Goal: Task Accomplishment & Management: Manage account settings

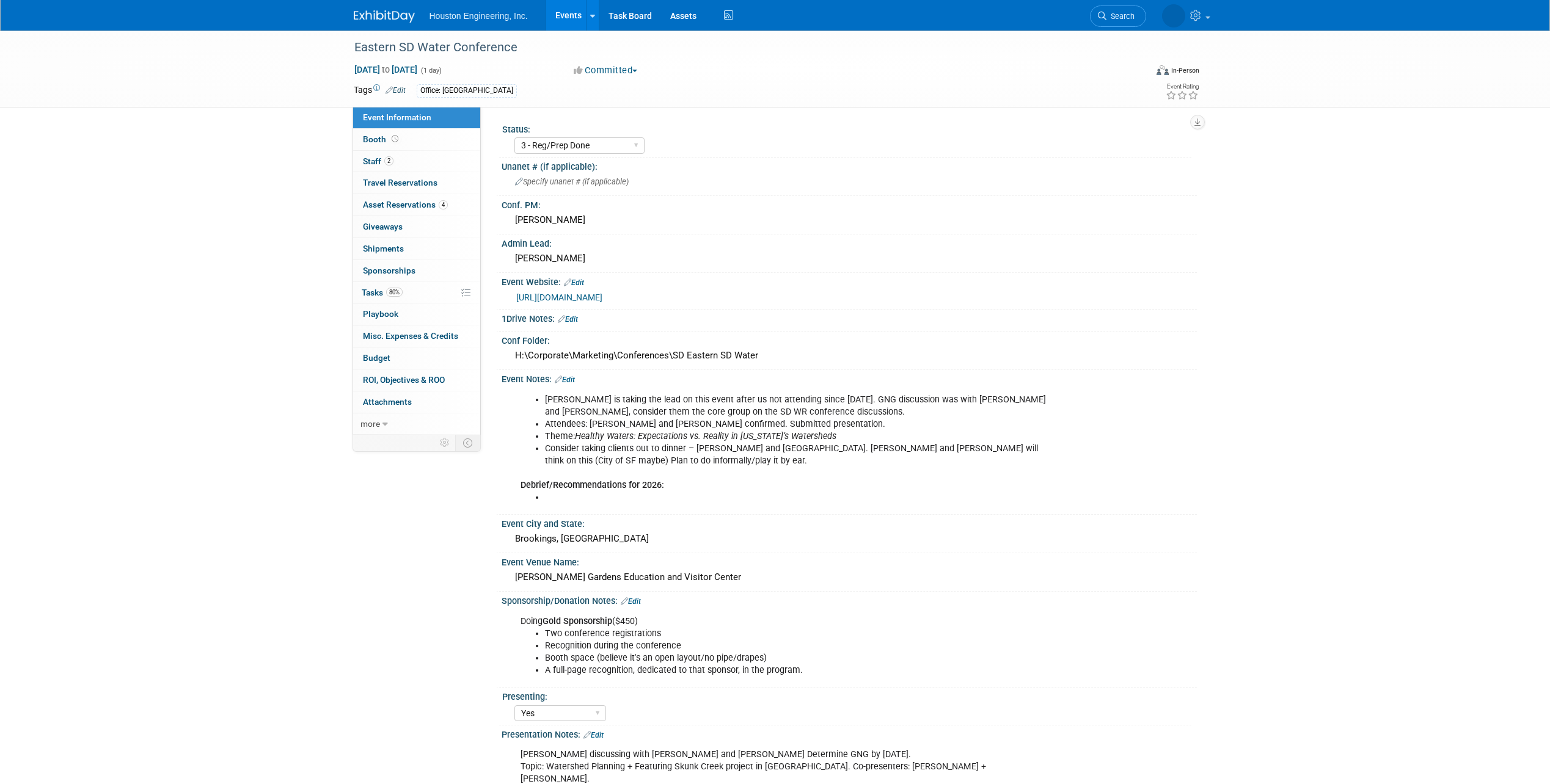
select select "3 - Reg/Prep Done"
select select "Yes"
select select "Water Resources"
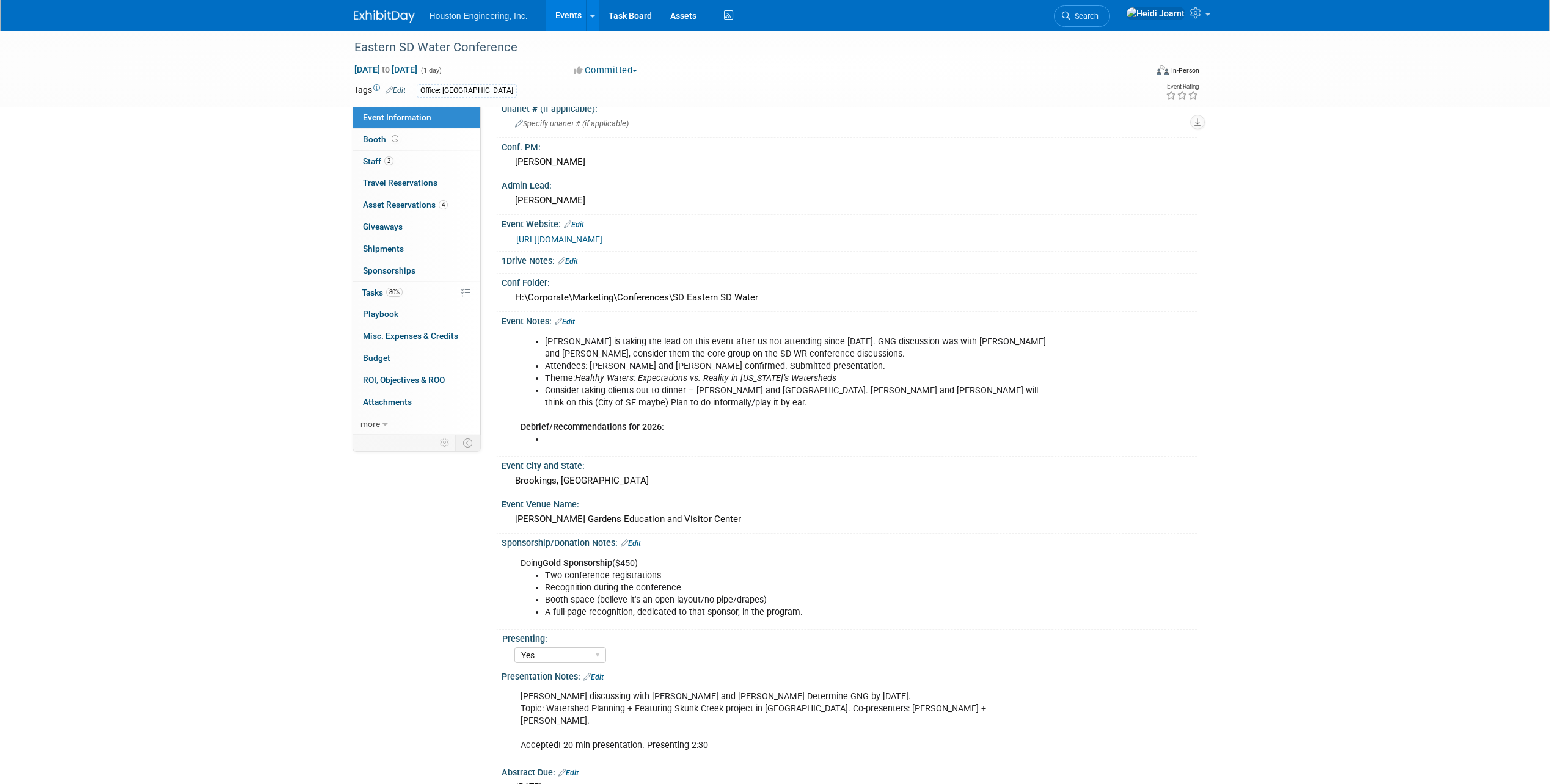
click at [564, 17] on link "Events" at bounding box center [568, 15] width 44 height 31
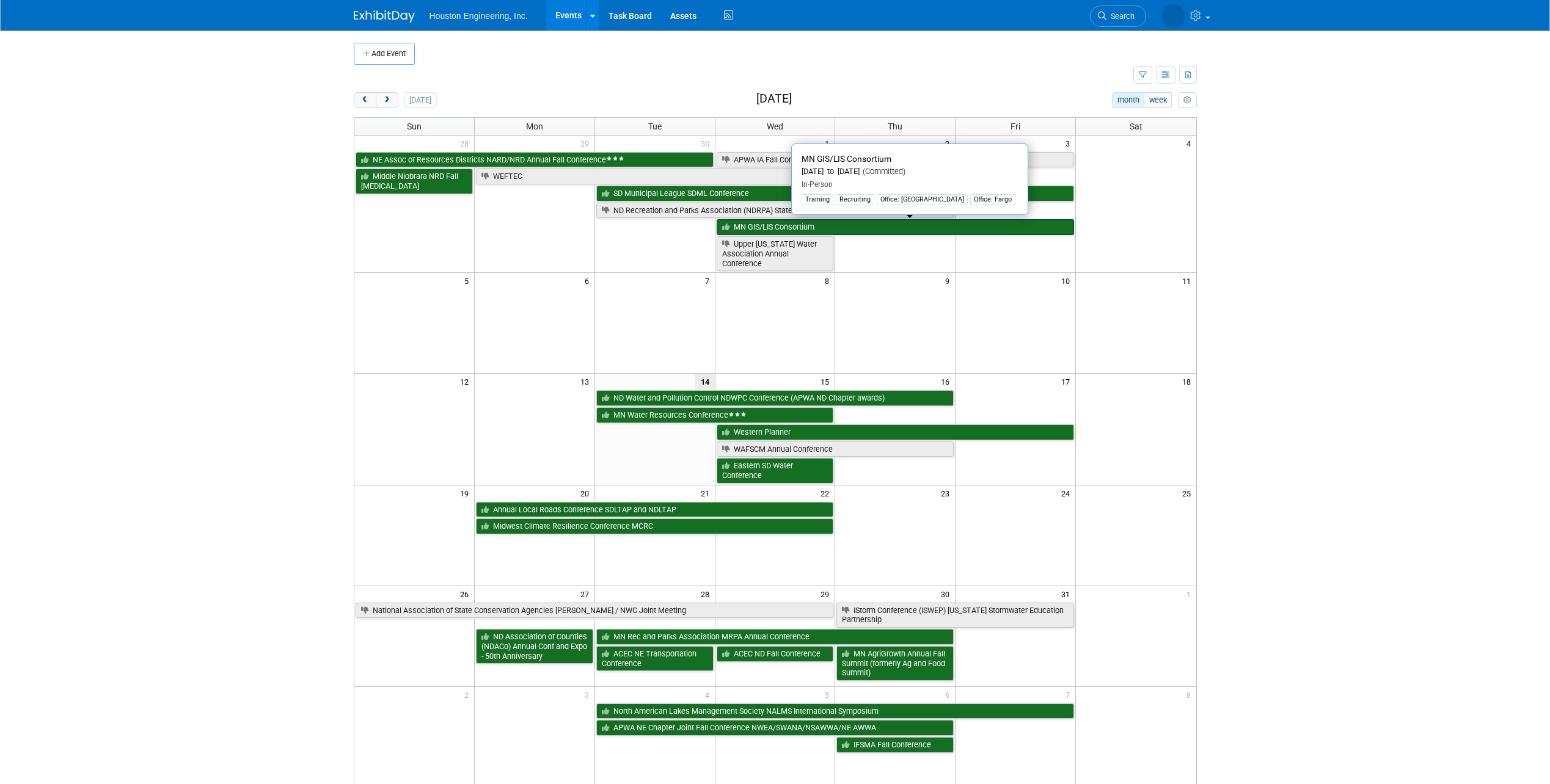
click at [860, 231] on link "MN GIS/LIS Consortium" at bounding box center [896, 227] width 358 height 16
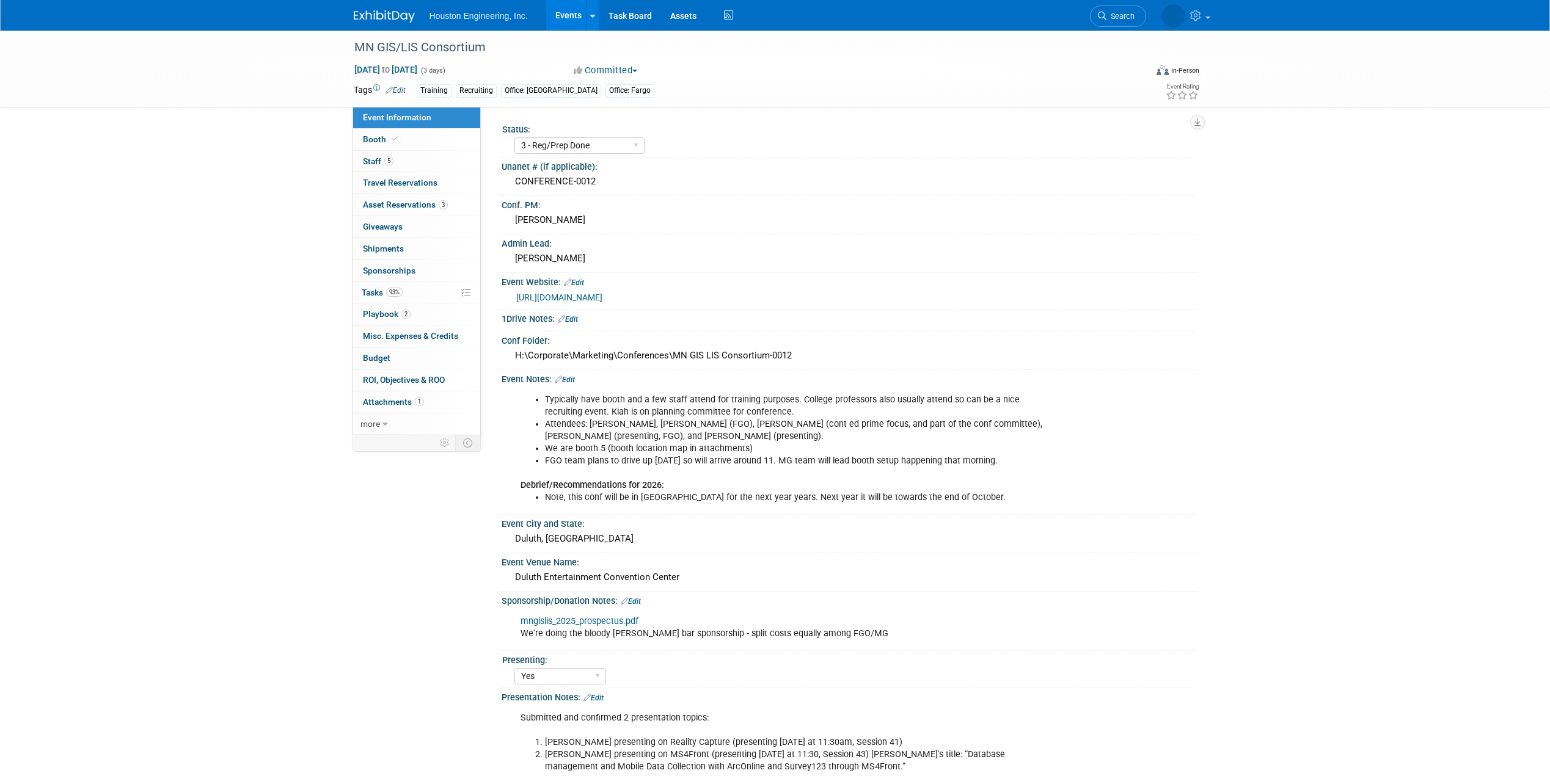
select select "3 - Reg/Prep Done"
select select "Yes"
select select "Geo. Technology"
click at [417, 290] on link "93% Tasks 93%" at bounding box center [417, 293] width 127 height 22
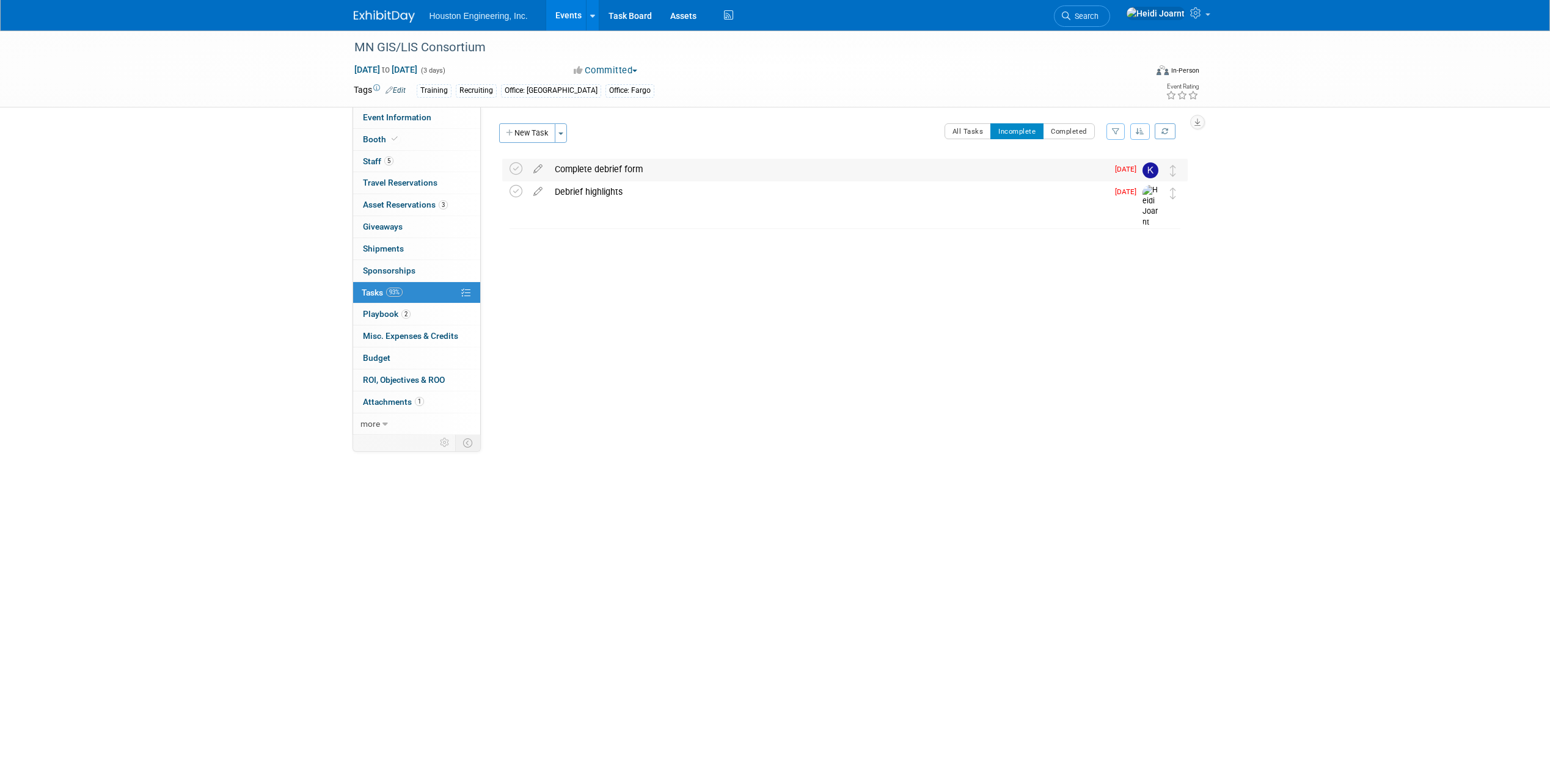
click at [656, 169] on div "Complete debrief form" at bounding box center [828, 169] width 559 height 21
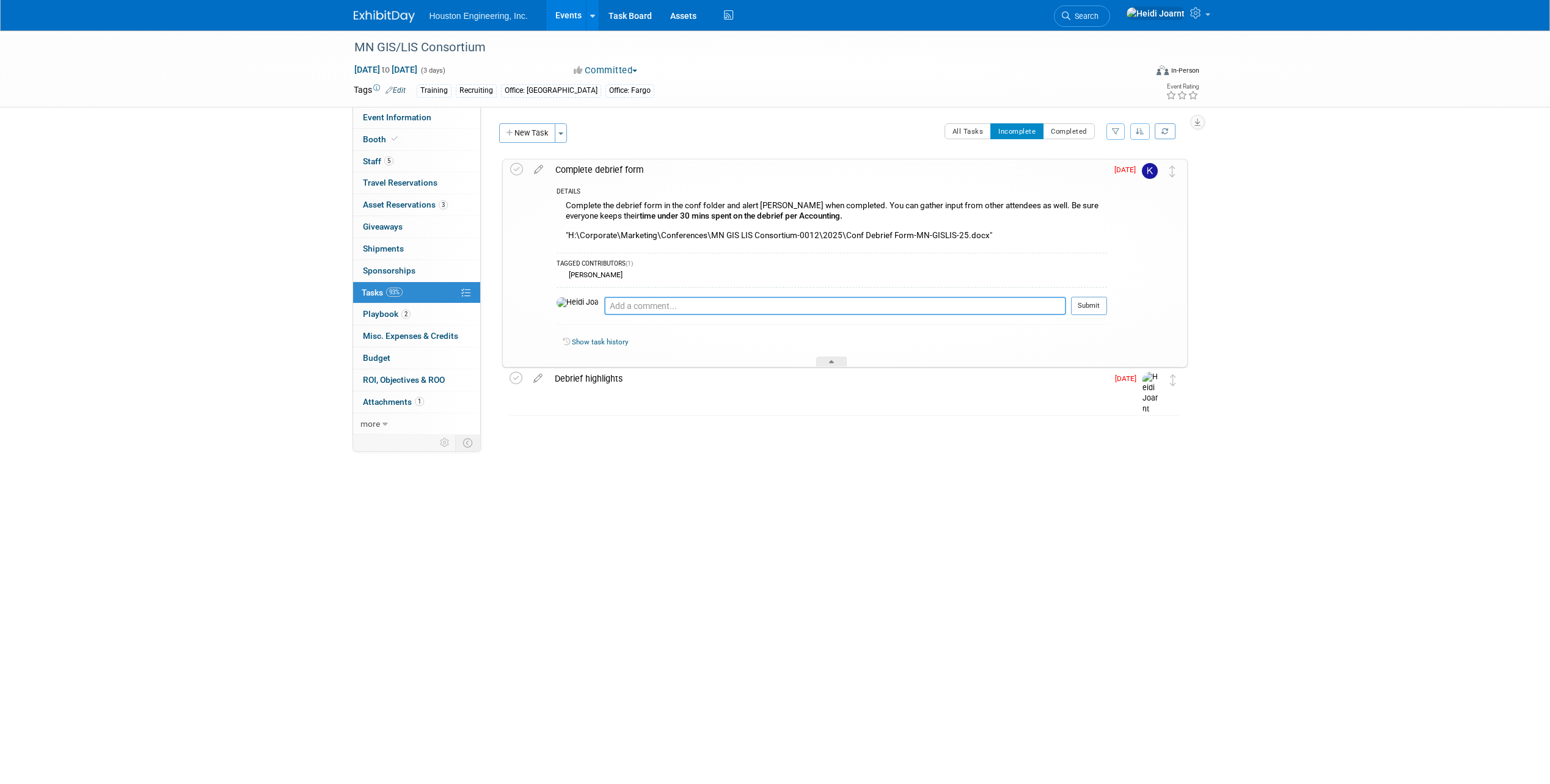
click at [656, 309] on textarea at bounding box center [835, 306] width 462 height 18
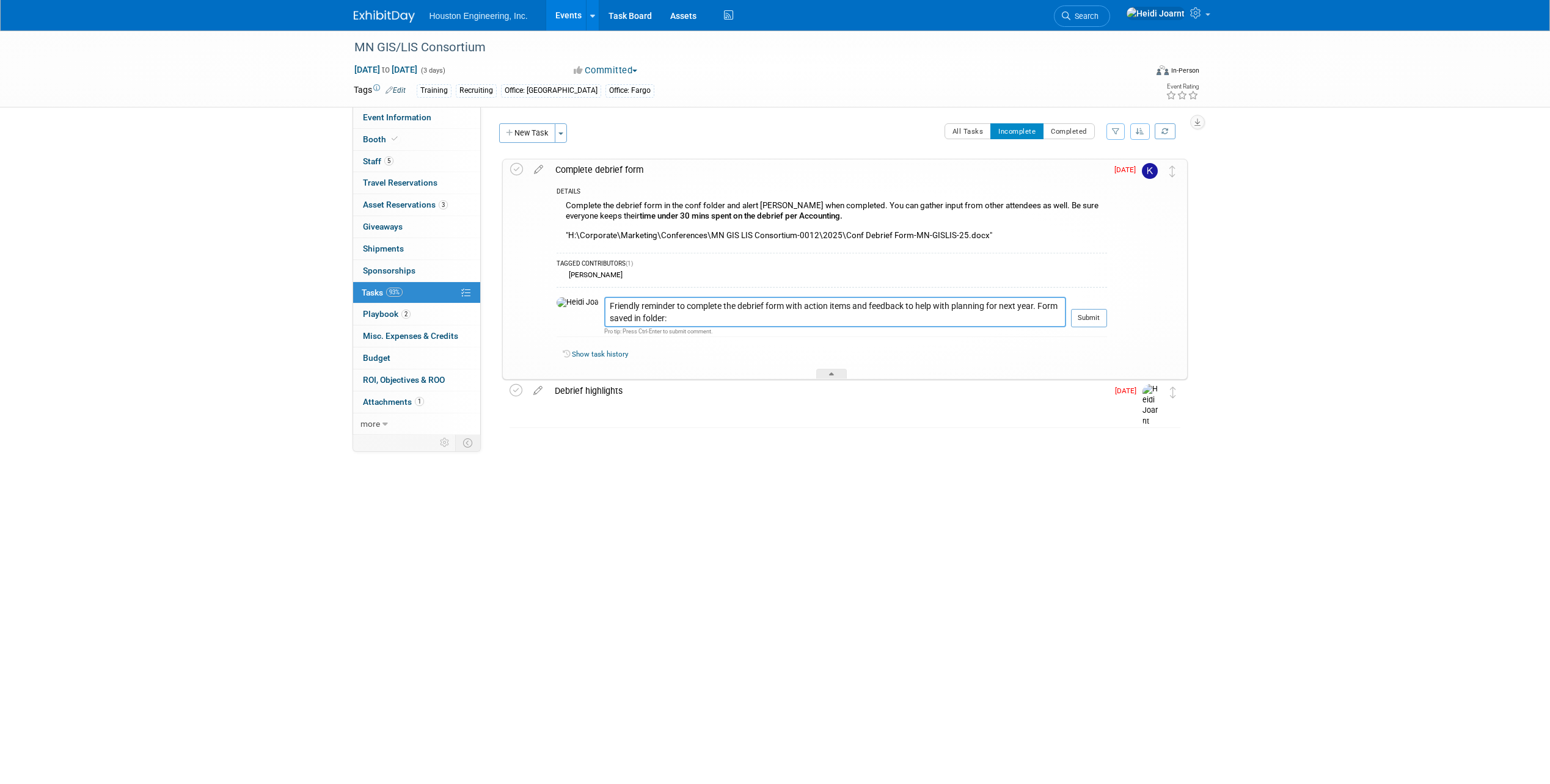
paste textarea ""H:\Corporate\Marketing\Conferences\MN GIS LIS Consortium-0012\2025\Conf Debrie…"
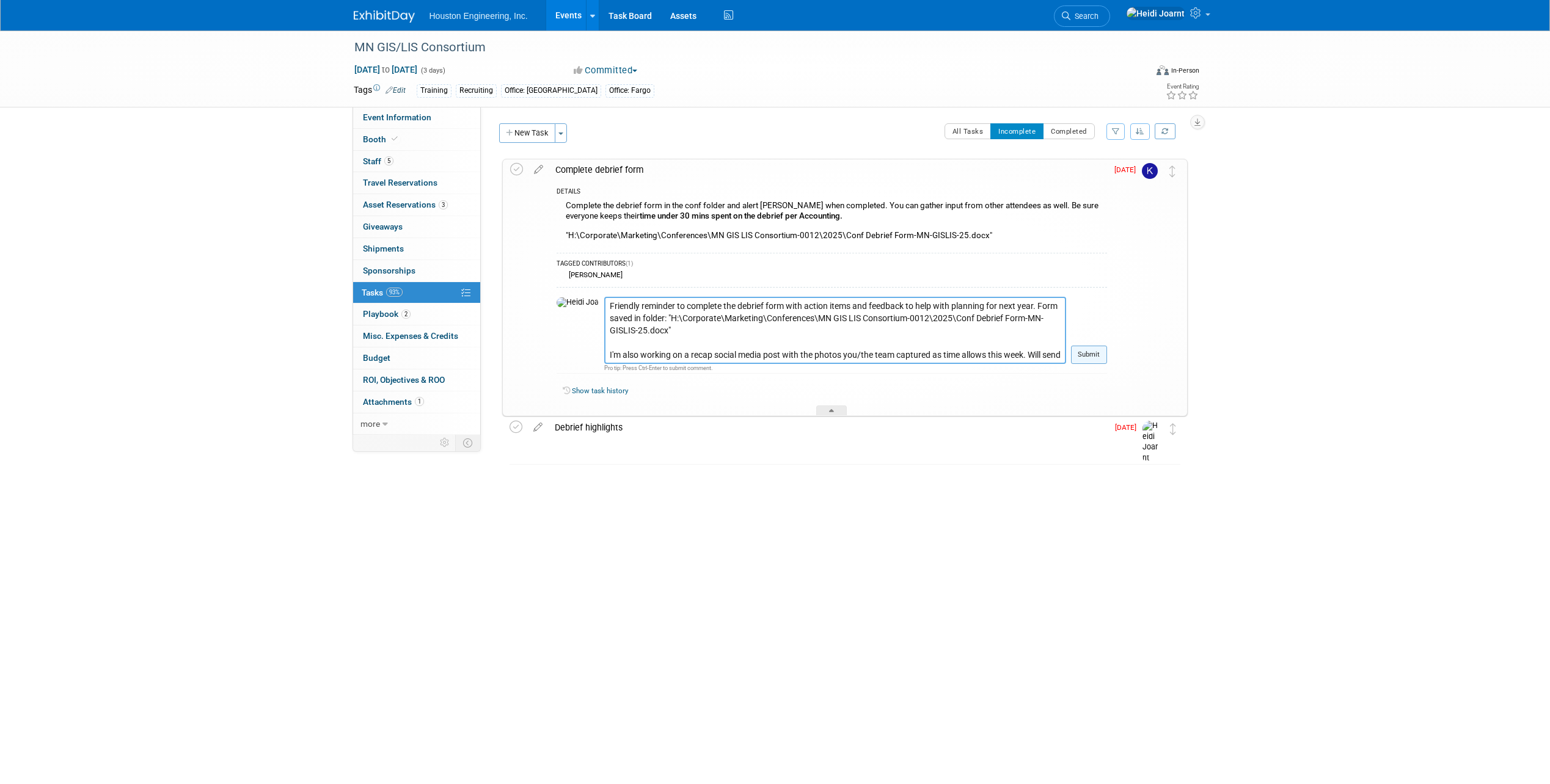
type textarea "Friendly reminder to complete the debrief form with action items and feedback t…"
click at [1089, 355] on button "Submit" at bounding box center [1089, 355] width 36 height 18
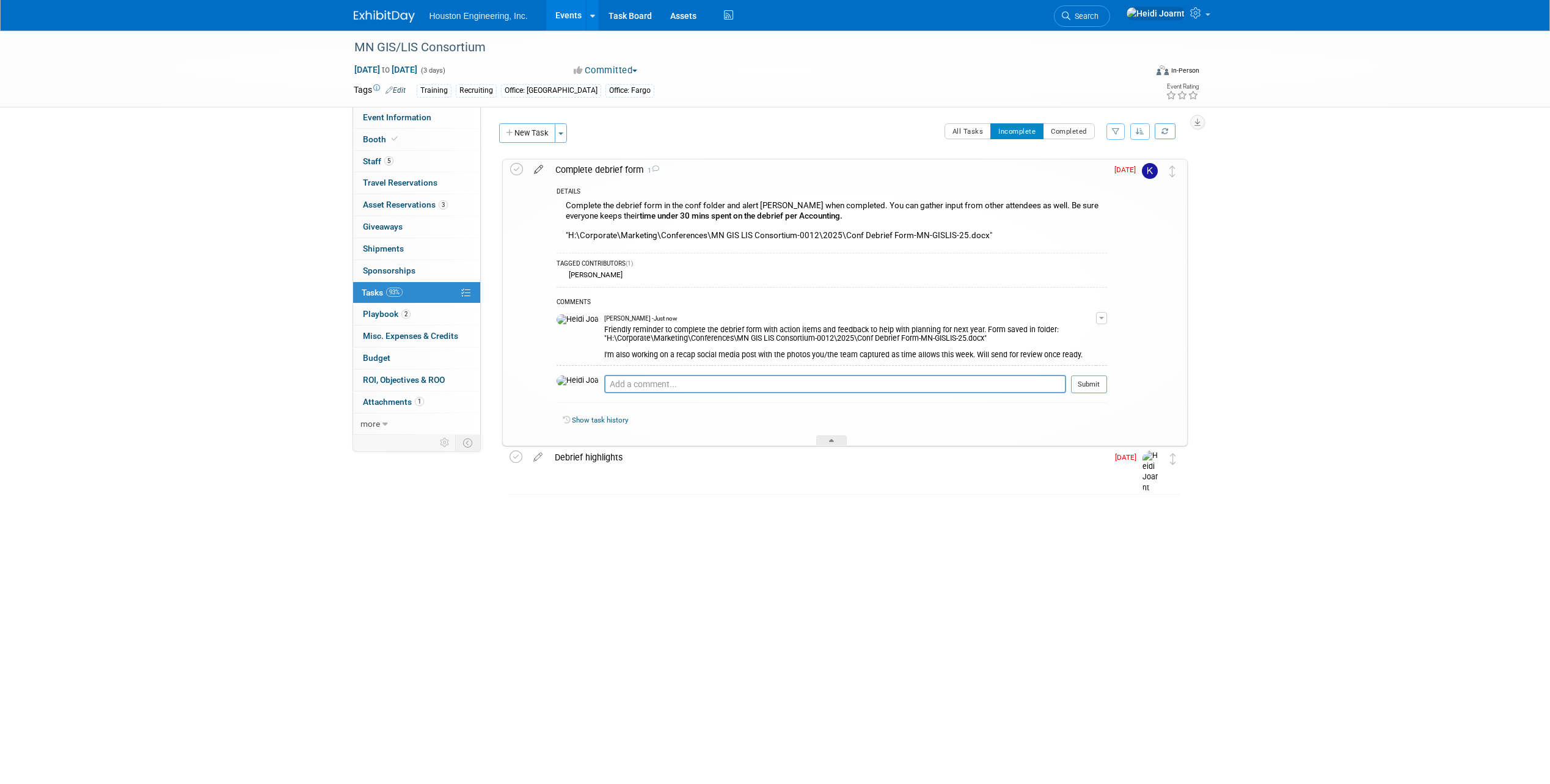
click at [541, 172] on icon at bounding box center [538, 167] width 22 height 15
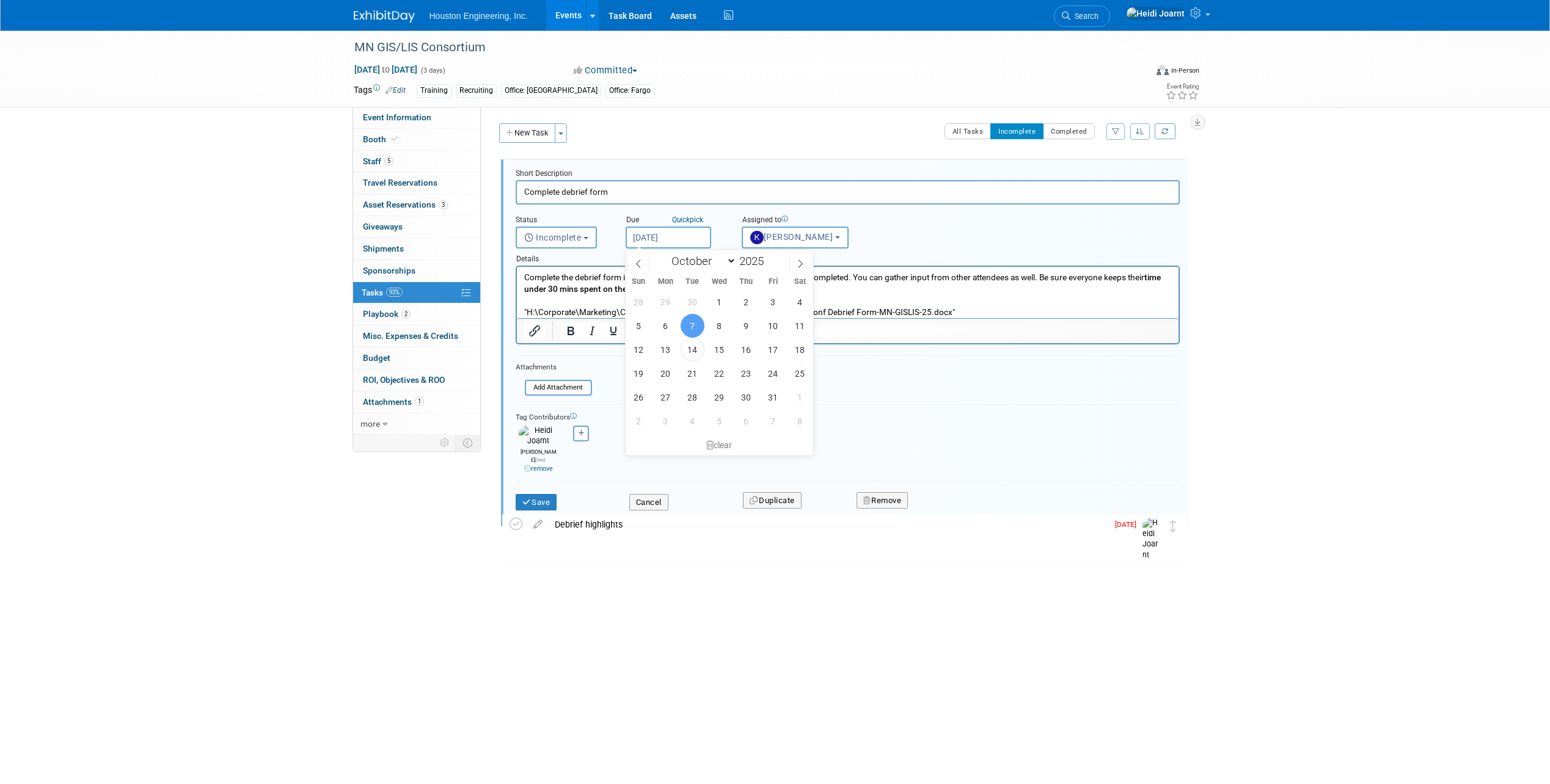
click at [683, 239] on input "Oct 7, 2025" at bounding box center [668, 238] width 86 height 22
click at [779, 346] on span "17" at bounding box center [773, 350] width 24 height 24
type input "Oct 17, 2025"
click at [533, 494] on button "Save" at bounding box center [536, 503] width 41 height 17
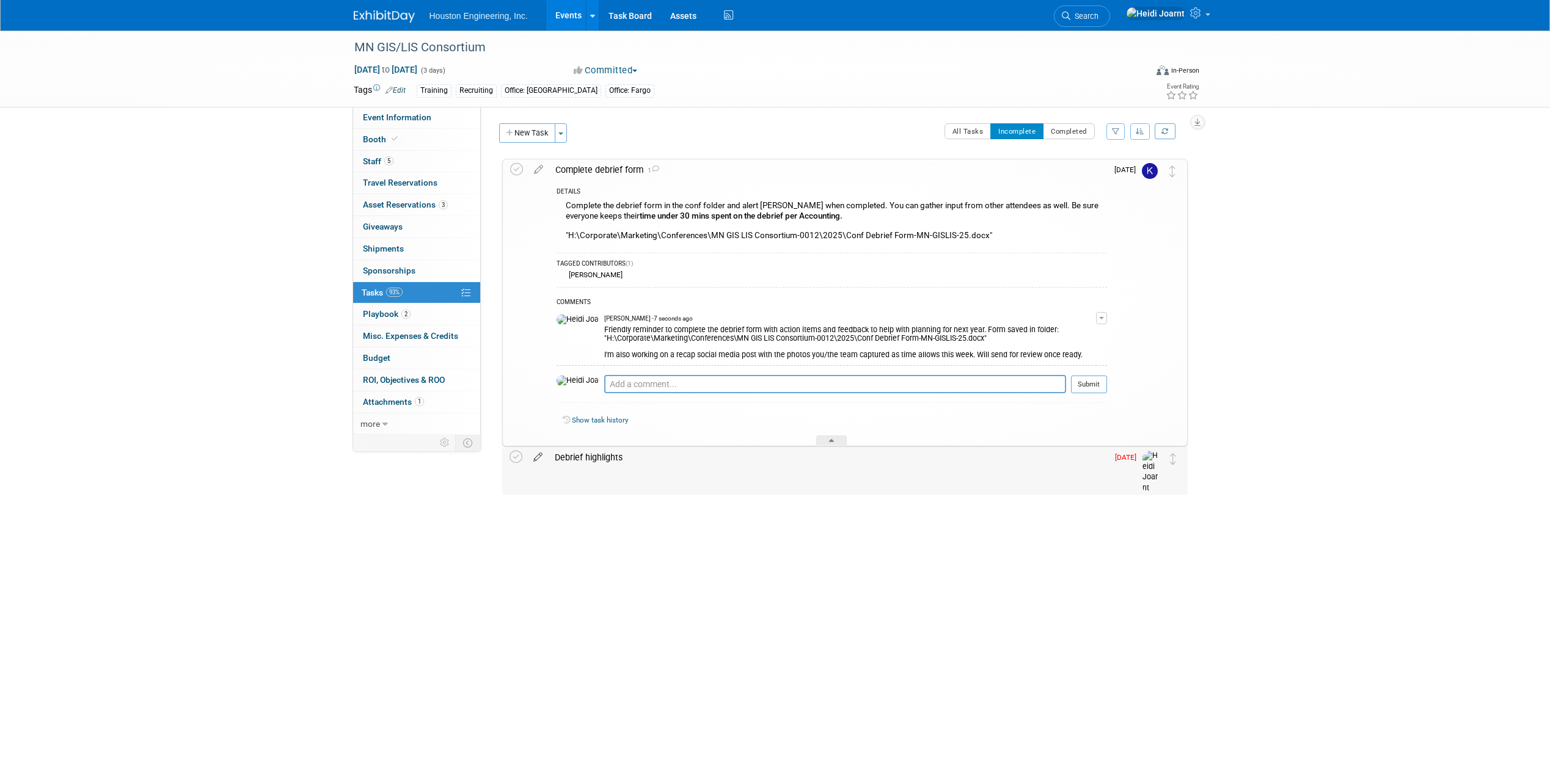
click at [541, 454] on icon at bounding box center [537, 454] width 22 height 15
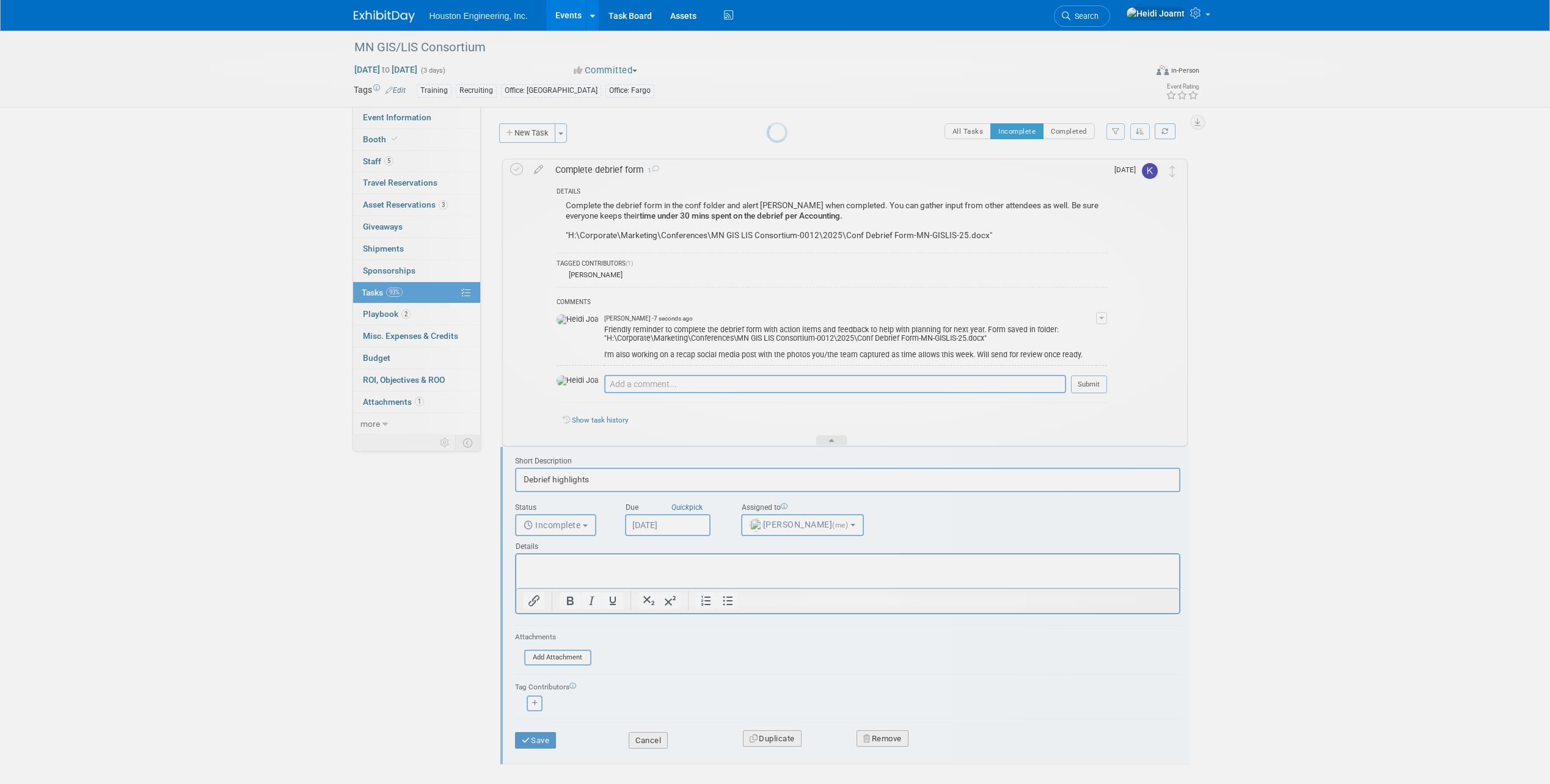
scroll to position [55, 0]
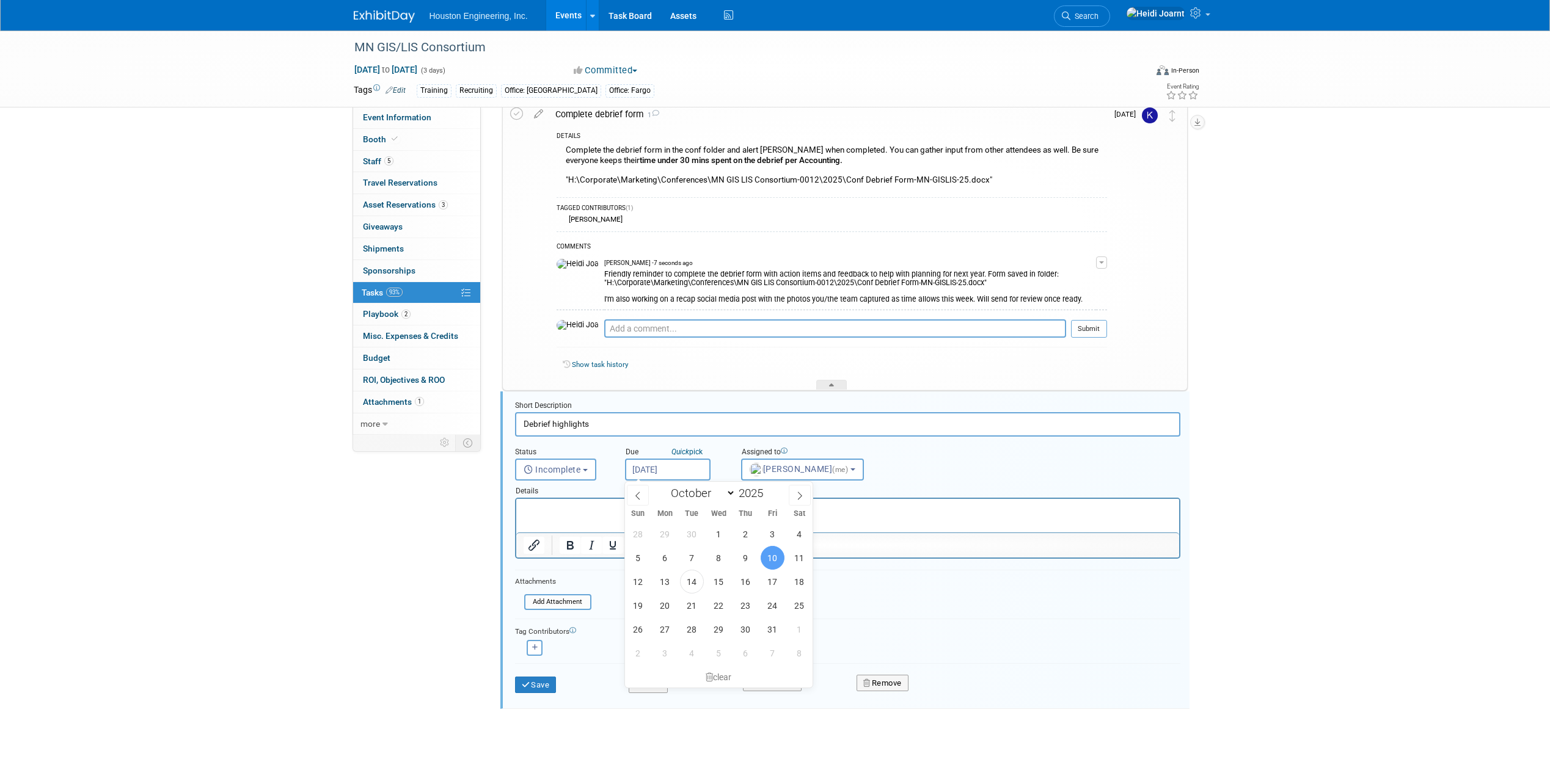
click at [686, 468] on input "Oct 10, 2025" at bounding box center [667, 470] width 86 height 22
click at [710, 607] on span "22" at bounding box center [718, 606] width 24 height 24
type input "Oct 22, 2025"
click at [535, 683] on button "Save" at bounding box center [536, 686] width 41 height 17
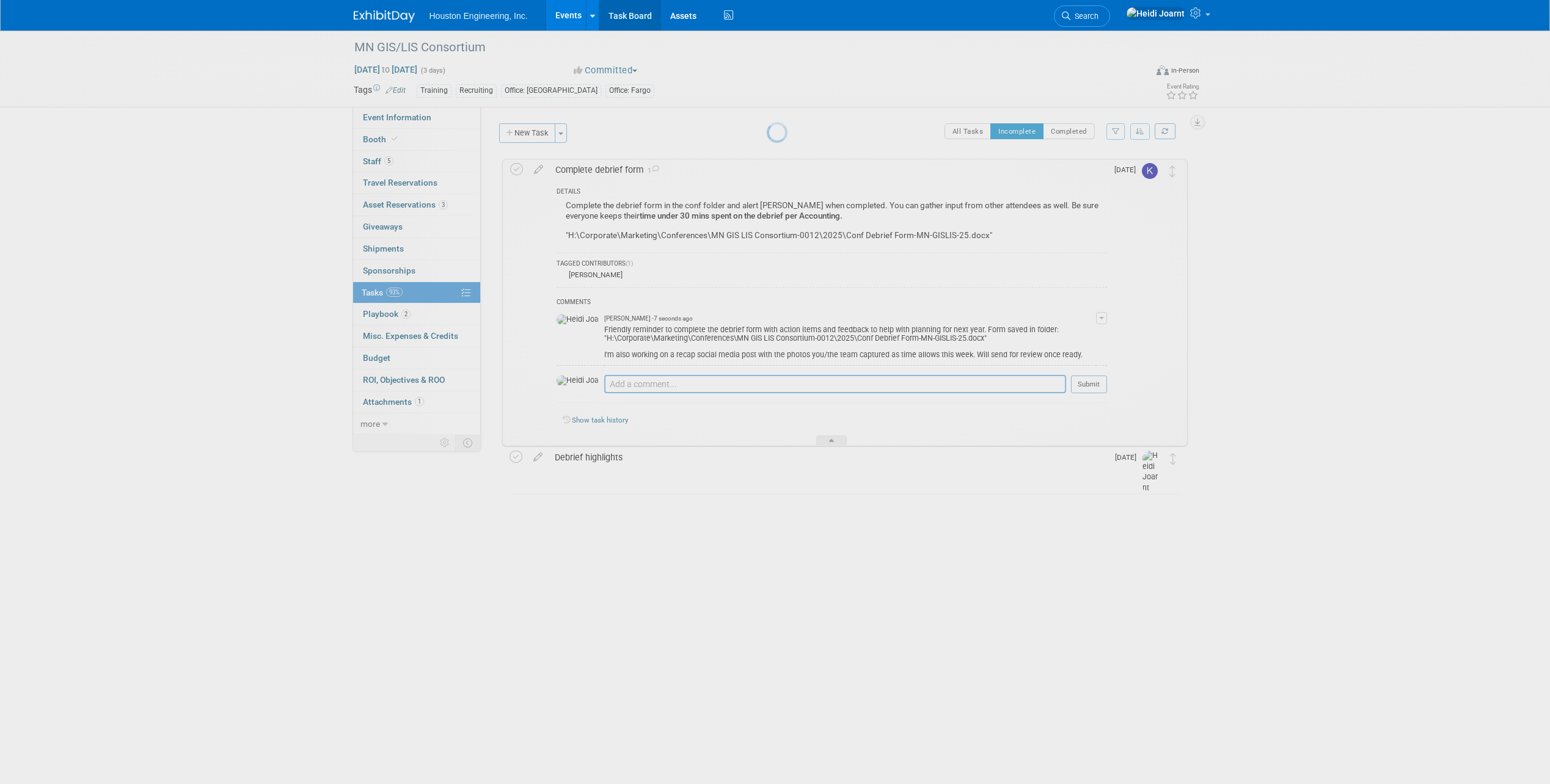
scroll to position [0, 0]
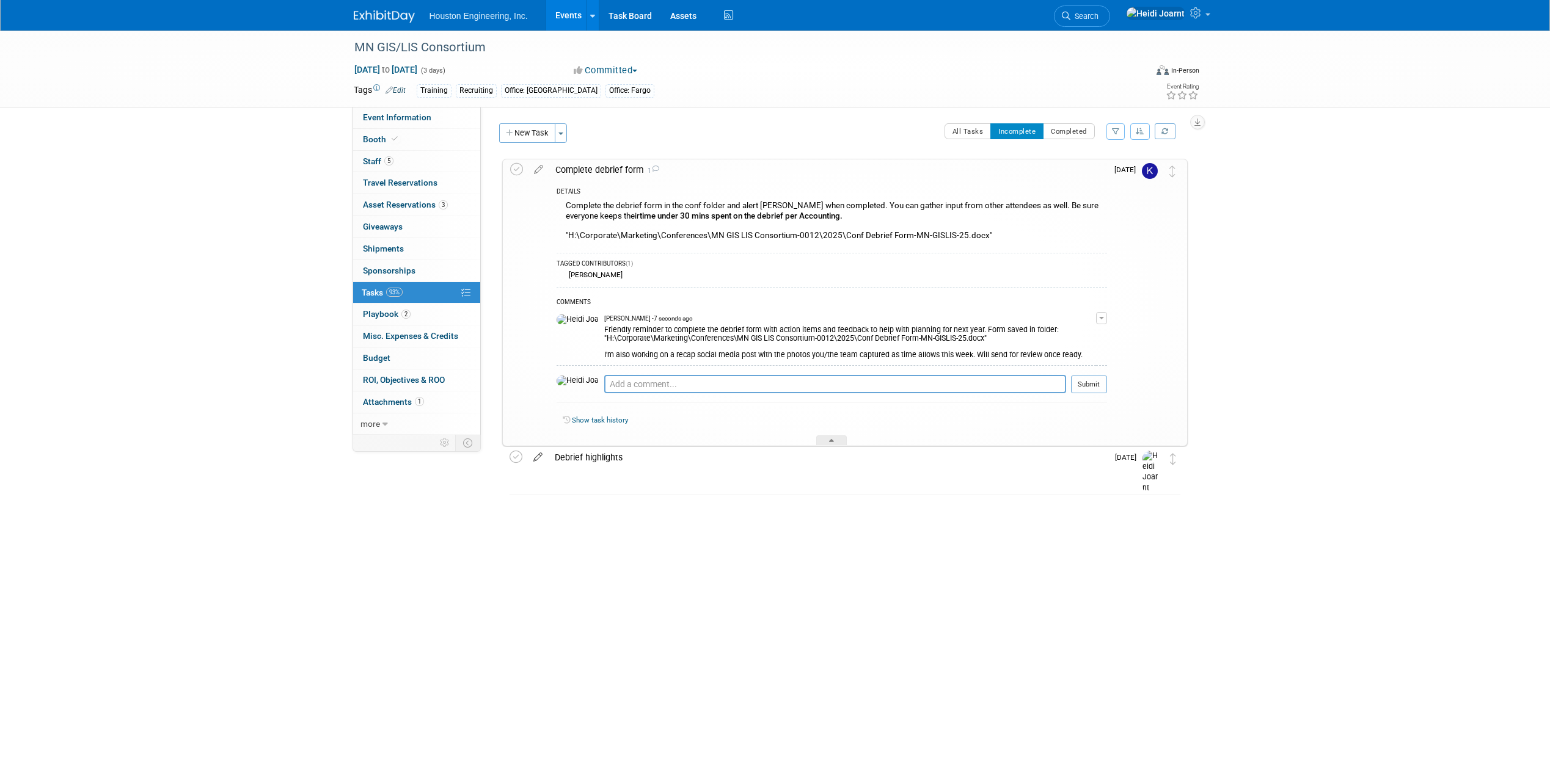
click at [539, 457] on icon at bounding box center [537, 454] width 22 height 15
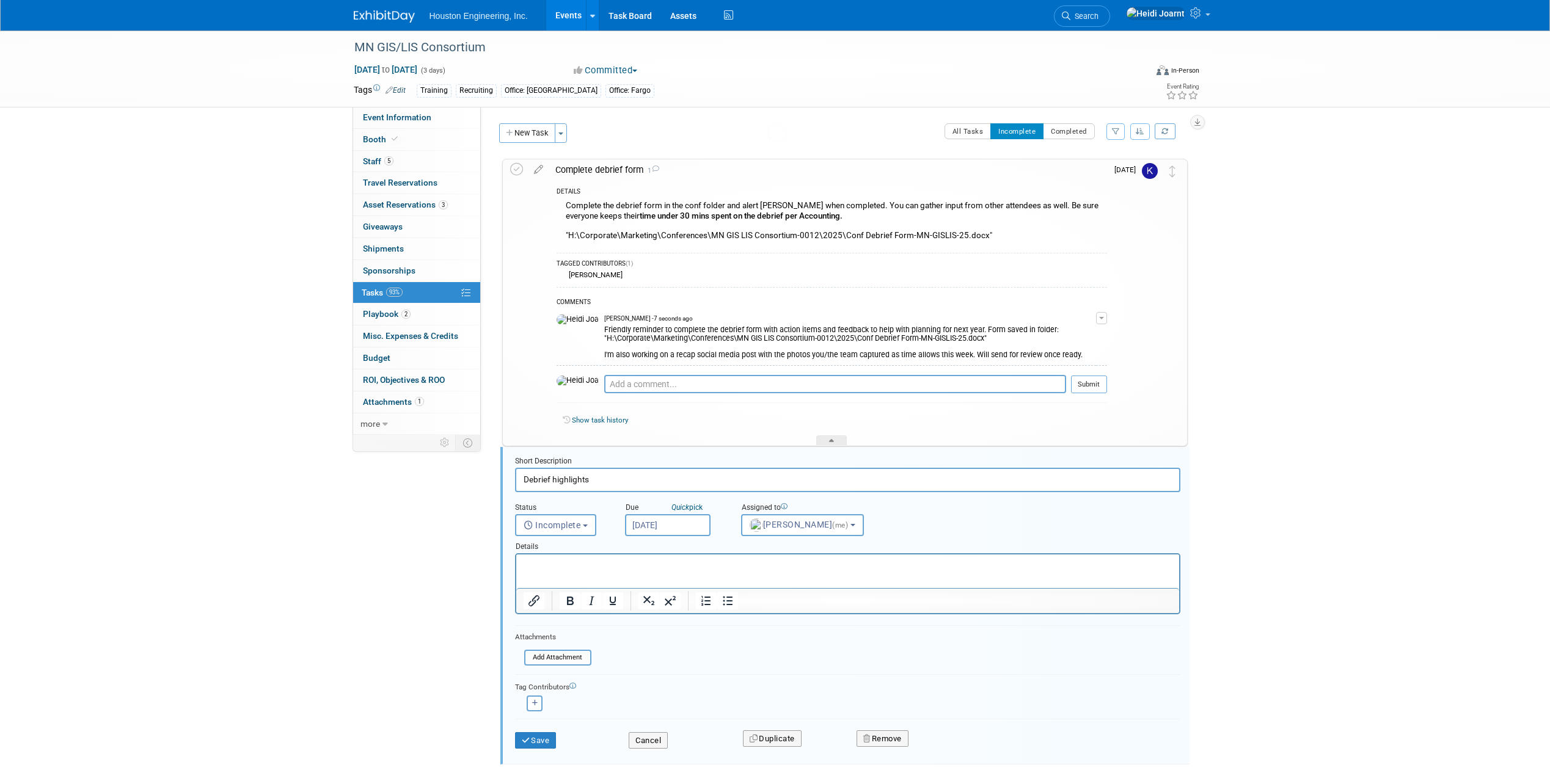
scroll to position [55, 0]
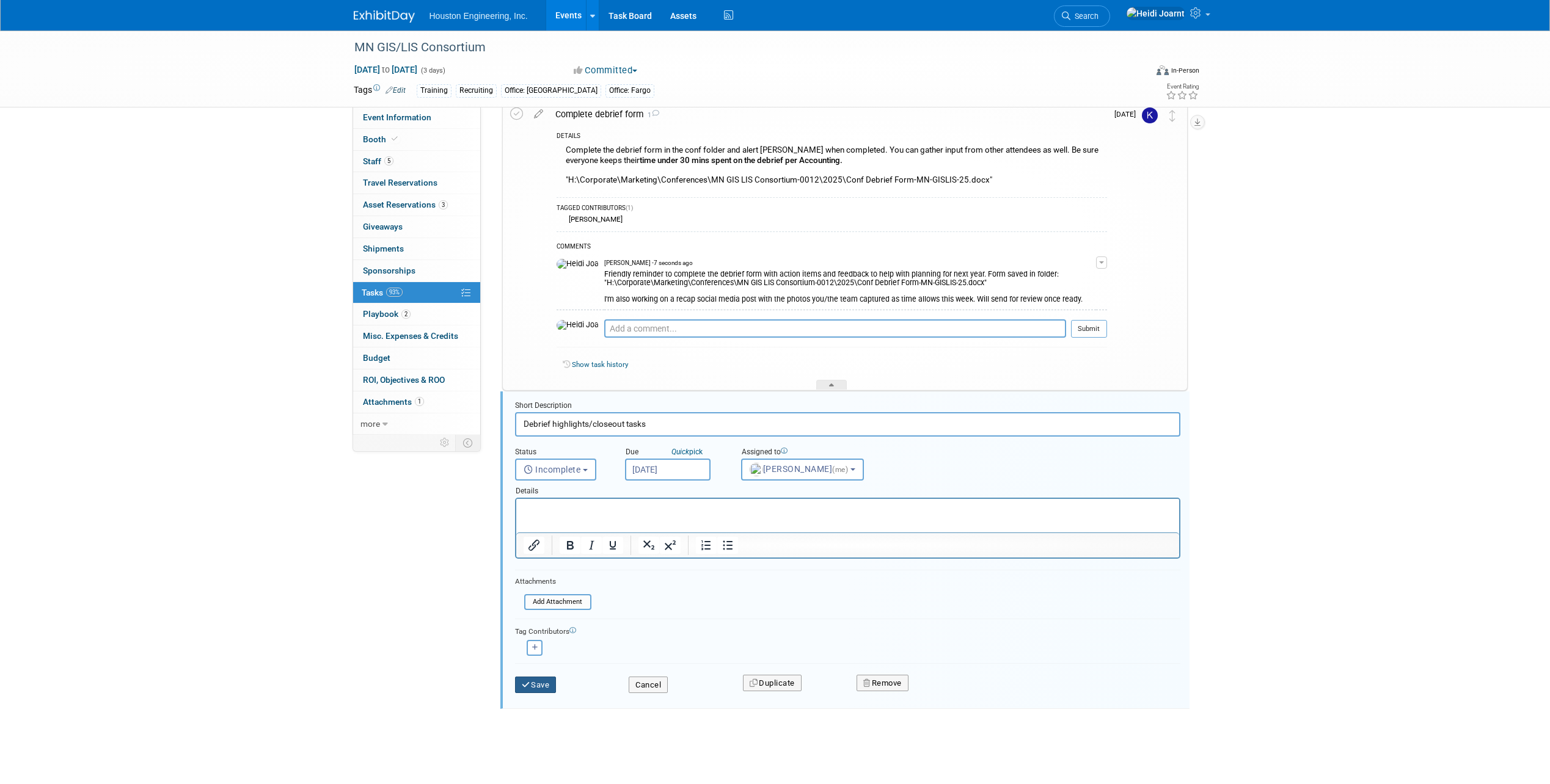
type input "Debrief highlights/closeout tasks"
click at [540, 689] on button "Save" at bounding box center [536, 686] width 41 height 17
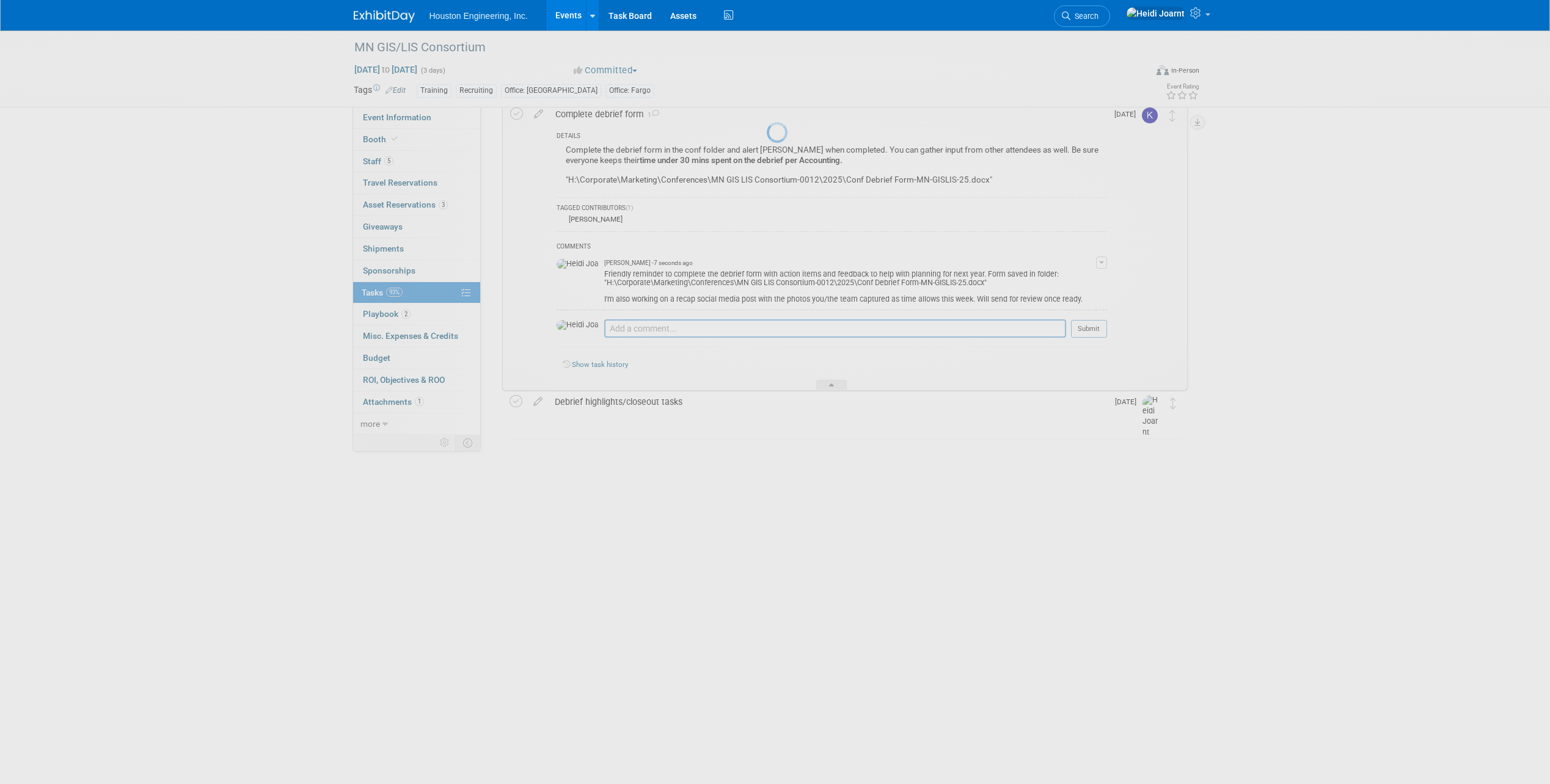
scroll to position [0, 0]
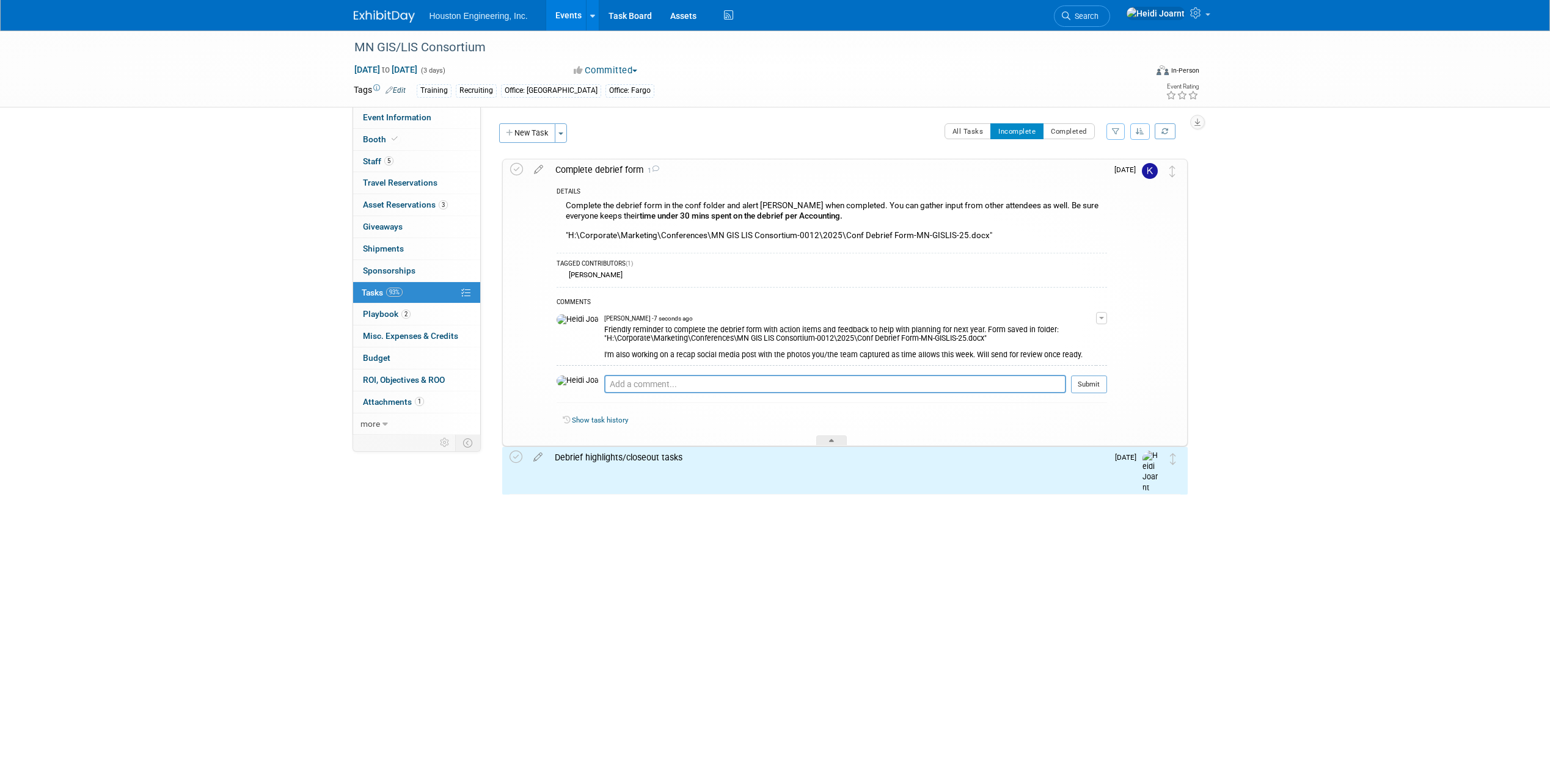
click at [573, 14] on link "Events" at bounding box center [568, 15] width 44 height 31
